Goal: Task Accomplishment & Management: Use online tool/utility

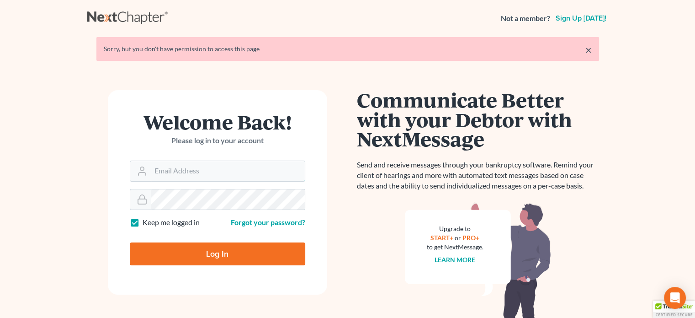
type input "[PERSON_NAME][EMAIL_ADDRESS][DOMAIN_NAME]"
click at [216, 253] on input "Log In" at bounding box center [217, 253] width 175 height 23
type input "Thinking..."
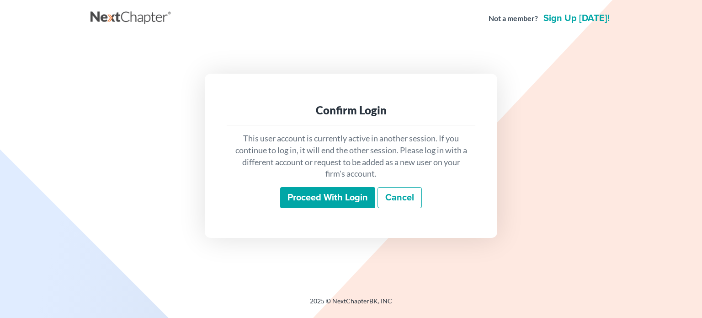
click at [315, 196] on input "Proceed with login" at bounding box center [327, 197] width 95 height 21
